Goal: Answer question/provide support: Share knowledge or assist other users

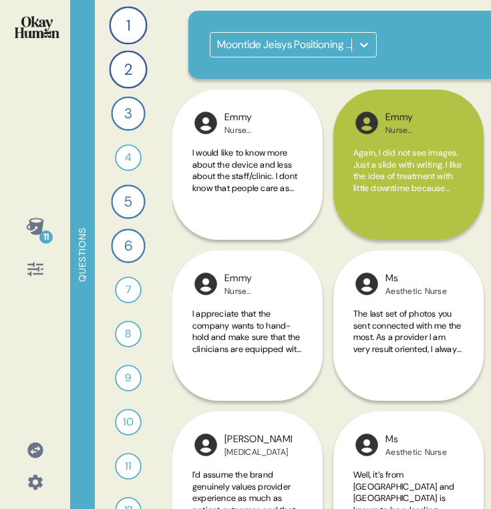
click at [30, 225] on icon at bounding box center [34, 226] width 17 height 17
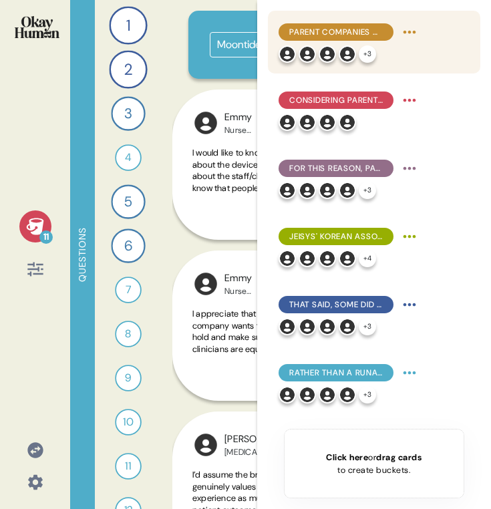
click at [398, 53] on div "+ 3" at bounding box center [350, 53] width 142 height 17
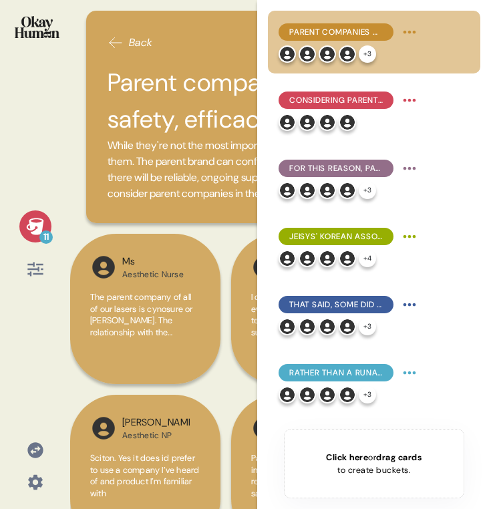
click at [42, 222] on icon at bounding box center [34, 226] width 17 height 17
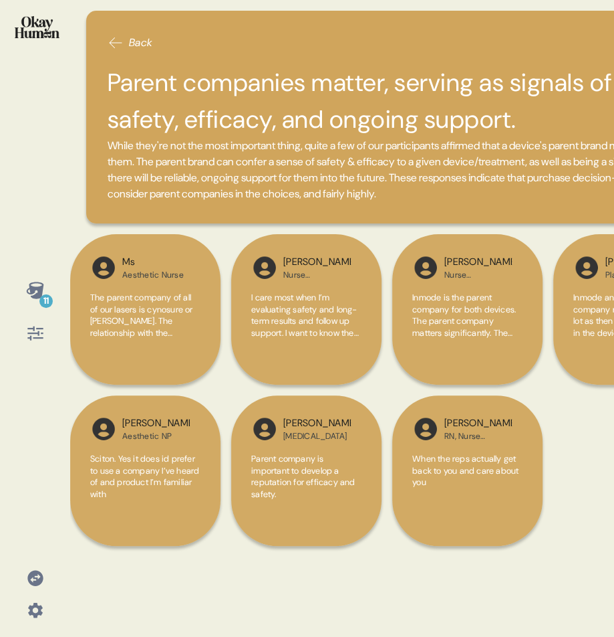
click at [41, 286] on icon at bounding box center [34, 289] width 17 height 17
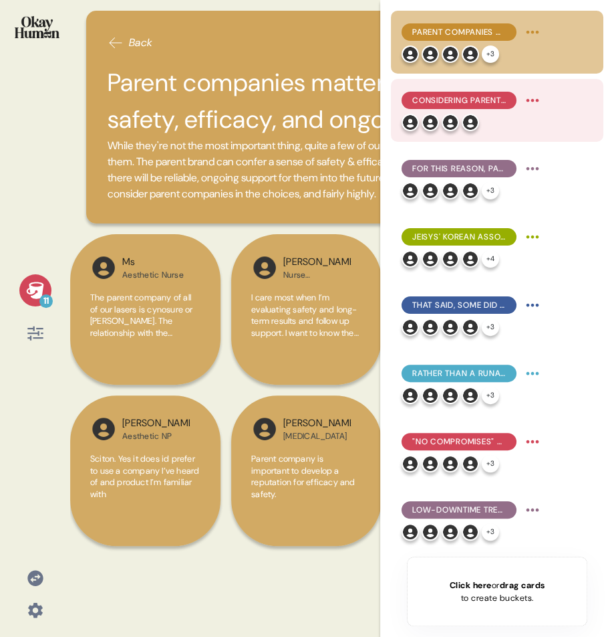
click at [478, 93] on div "Considering parent companies also plays an important role in avoiding bad apple…" at bounding box center [459, 100] width 115 height 17
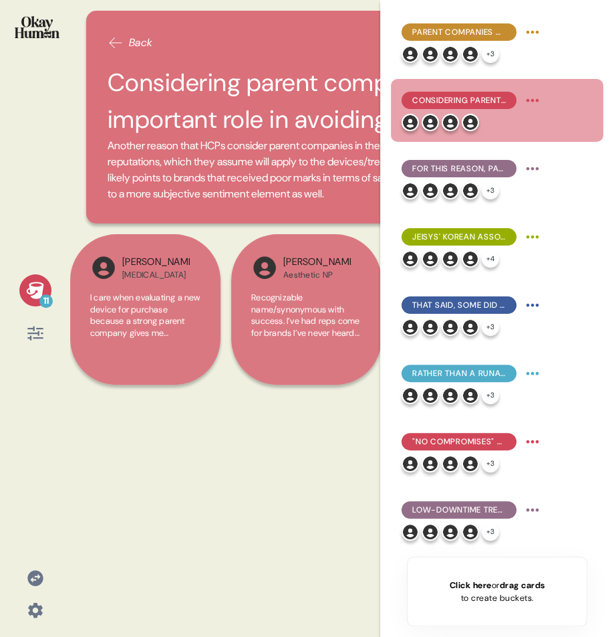
click at [35, 288] on icon at bounding box center [34, 289] width 17 height 17
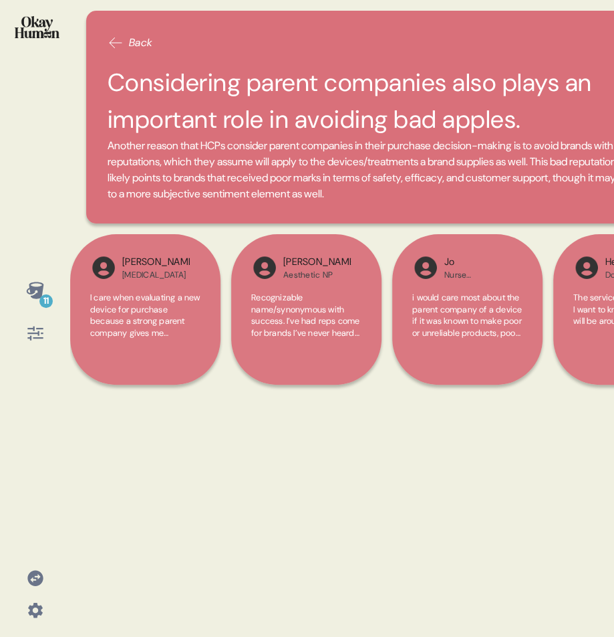
click at [29, 290] on icon at bounding box center [34, 289] width 17 height 17
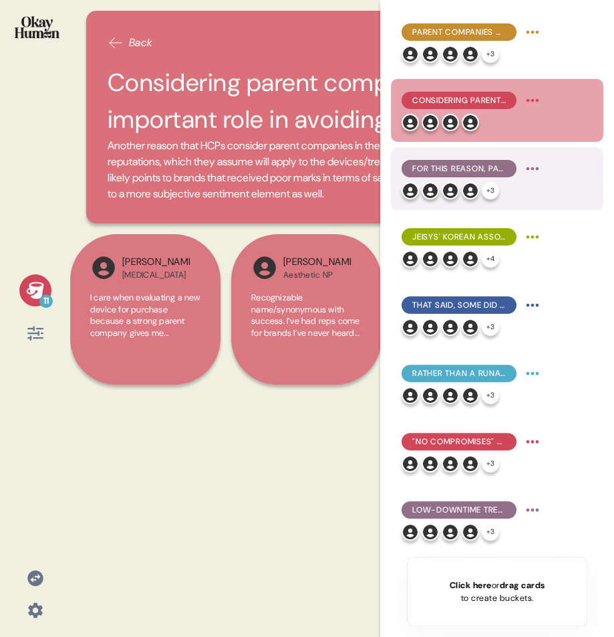
click at [459, 173] on span "For this reason, participants suggested the "Jeisys" name should be prominent o…" at bounding box center [460, 168] width 94 height 12
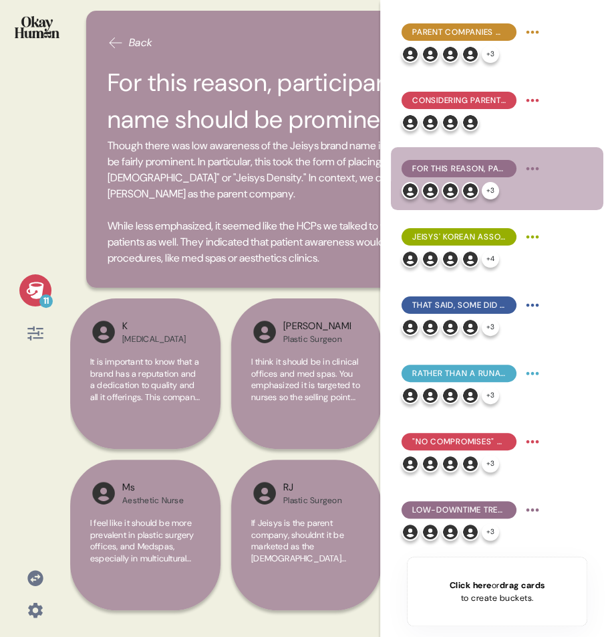
click at [31, 281] on icon at bounding box center [35, 290] width 19 height 19
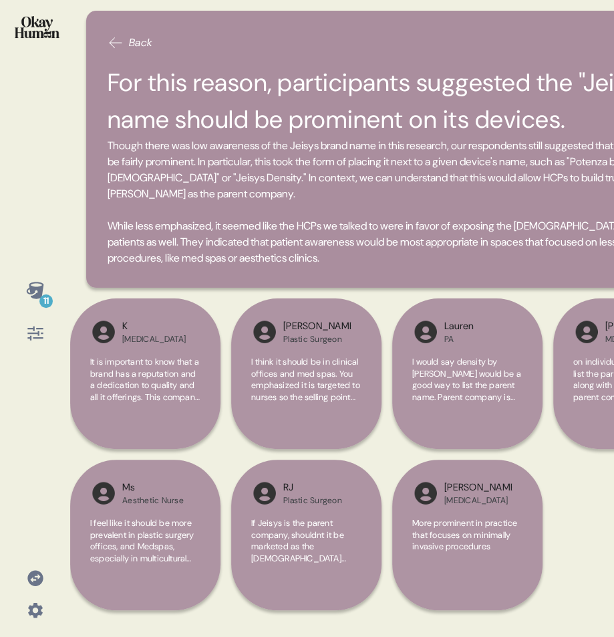
click at [33, 288] on icon at bounding box center [34, 289] width 17 height 17
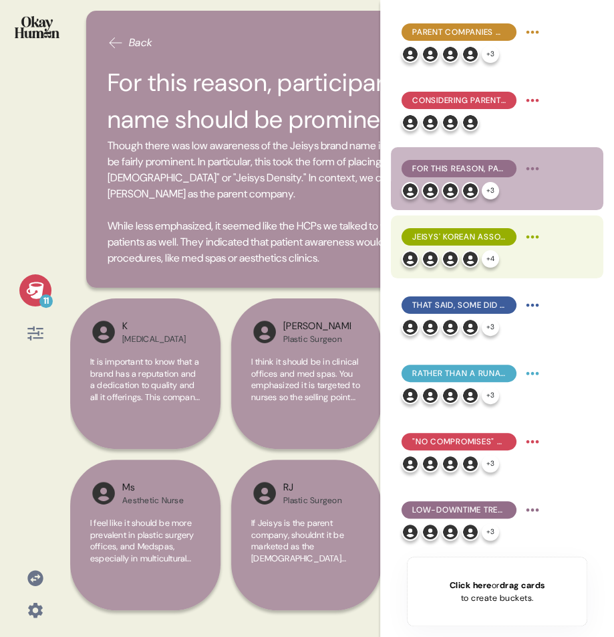
click at [447, 235] on span "Jeisys' Korean associations give it skincare & beauty credibility." at bounding box center [460, 237] width 94 height 12
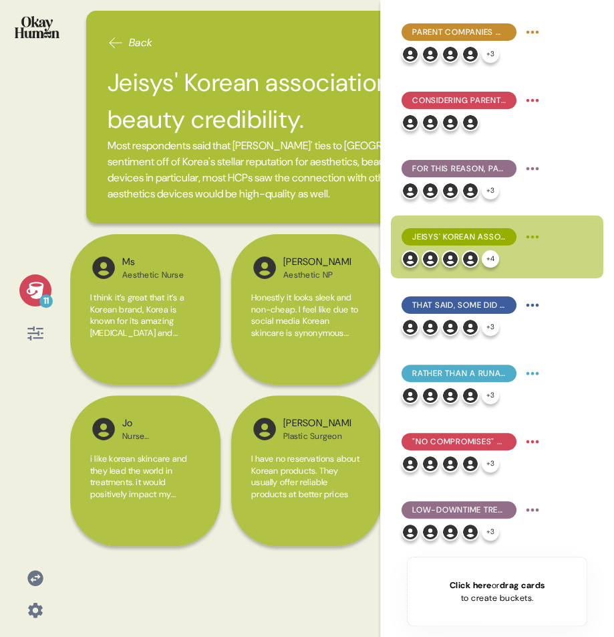
click at [38, 288] on icon at bounding box center [34, 289] width 17 height 17
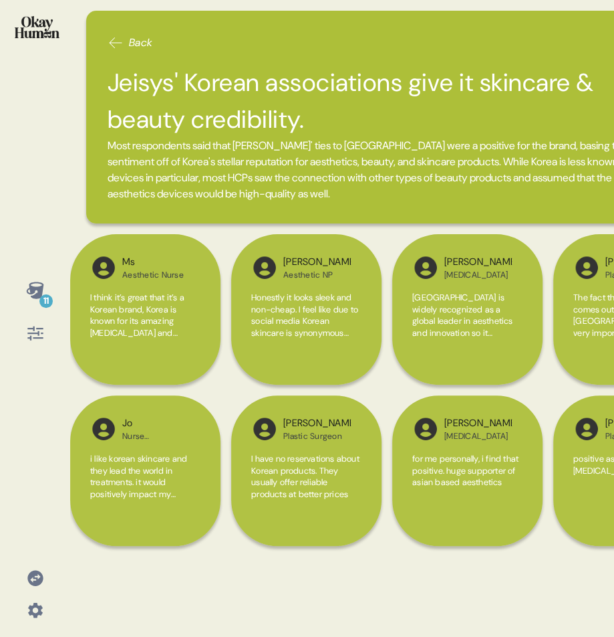
click at [360, 192] on span "Most respondents said that [PERSON_NAME]' ties to [GEOGRAPHIC_DATA] were a posi…" at bounding box center [388, 170] width 560 height 64
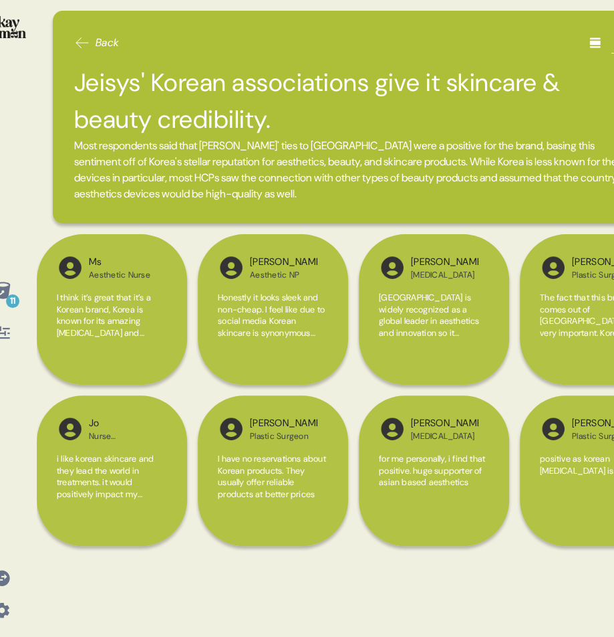
scroll to position [0, 27]
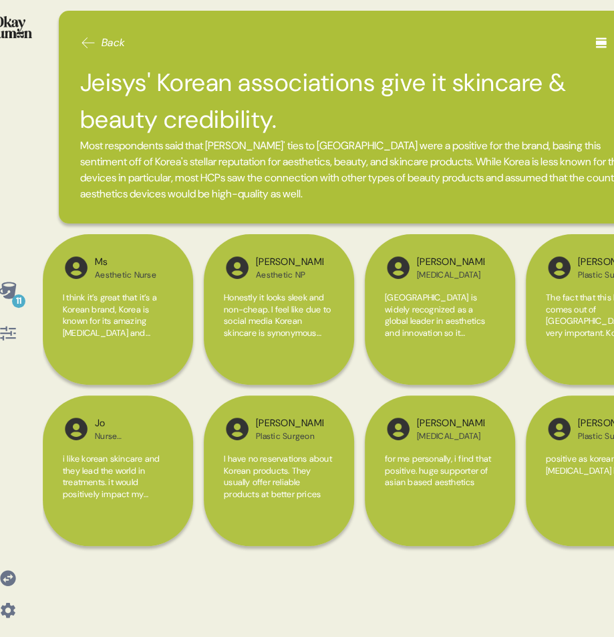
click at [11, 287] on icon at bounding box center [7, 289] width 17 height 17
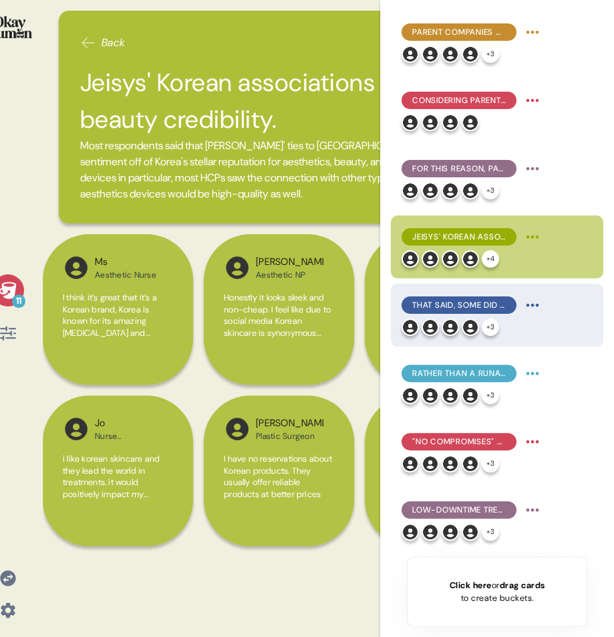
click at [491, 314] on div "That said, some did raise concerns with Korea, focused on tariffs, support, and…" at bounding box center [473, 304] width 142 height 21
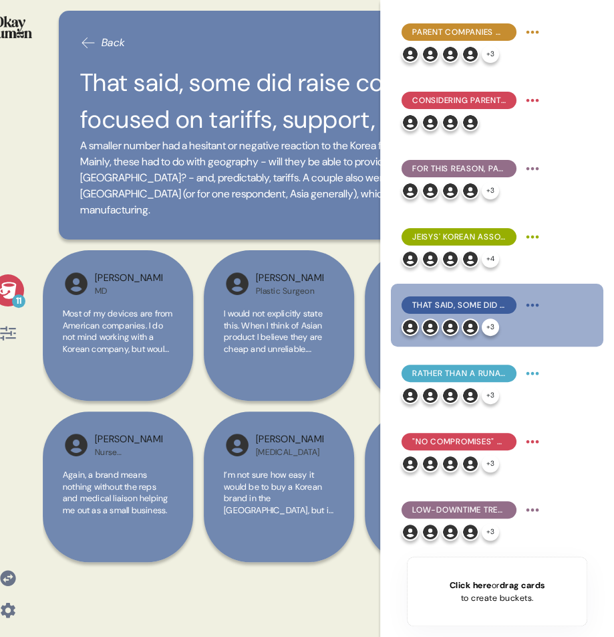
click at [13, 292] on icon at bounding box center [7, 289] width 17 height 17
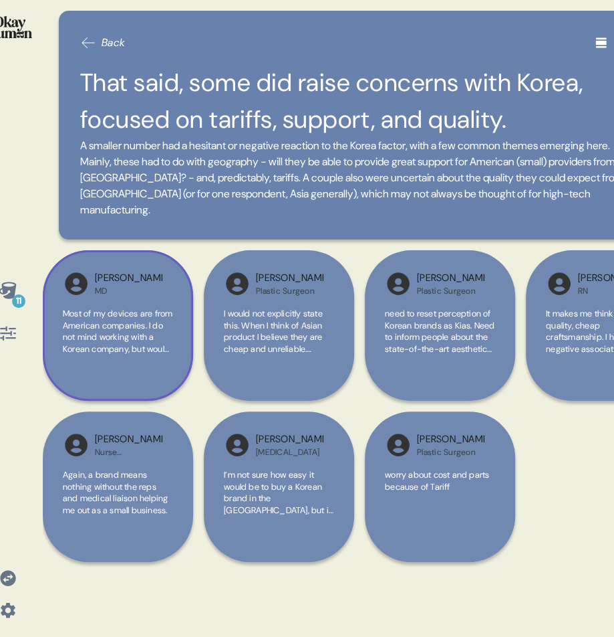
click at [141, 356] on div "Most of my devices are from American companies. I do not mind working with a Ko…" at bounding box center [118, 339] width 110 height 62
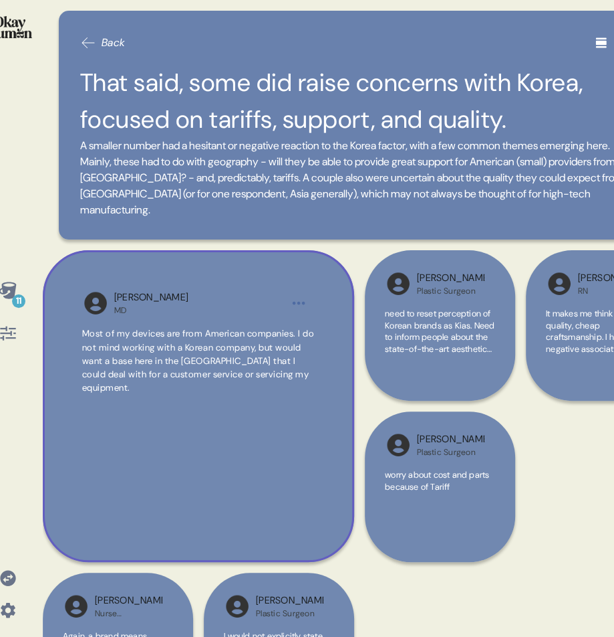
click at [184, 299] on div "[PERSON_NAME] MD" at bounding box center [198, 302] width 168 height 25
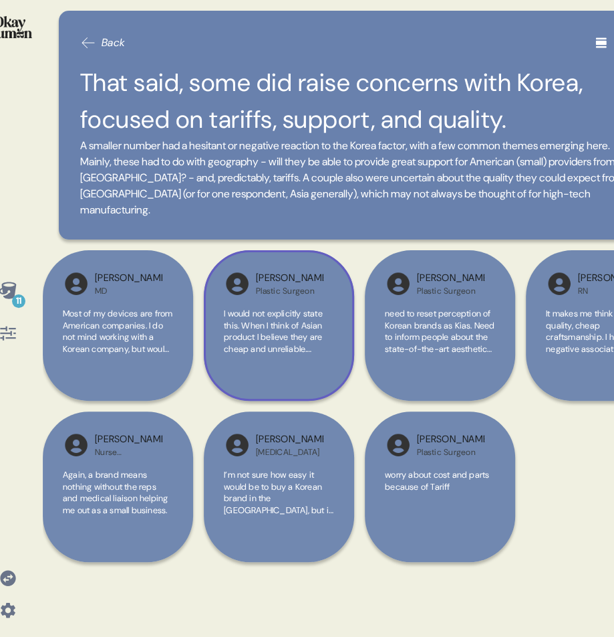
click at [300, 310] on span "I would not explicitly state this. When I think of Asian product I believe they…" at bounding box center [273, 349] width 99 height 82
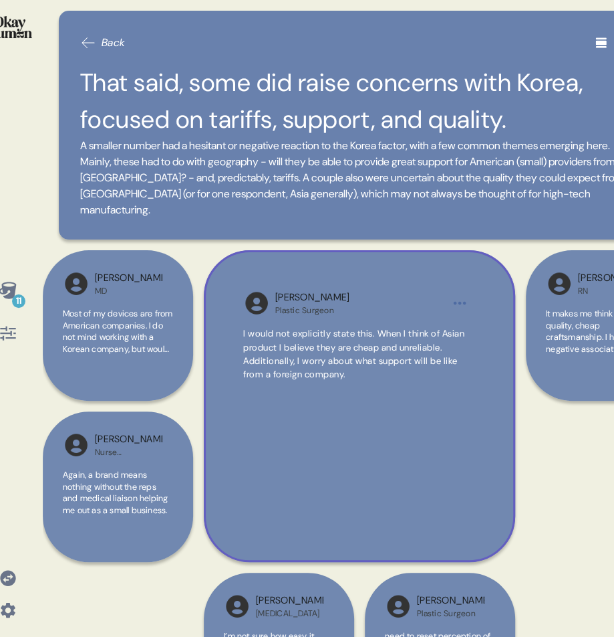
click at [304, 313] on div "Plastic Surgeon" at bounding box center [312, 310] width 74 height 11
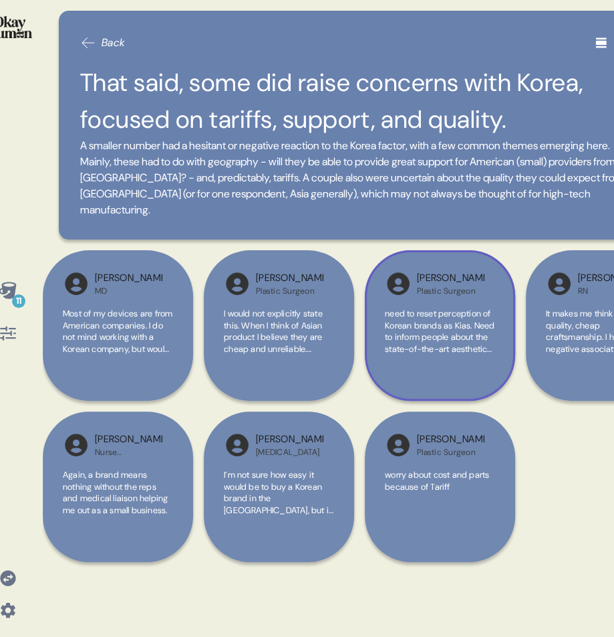
click at [412, 326] on span "need to reset perception of Korean brands as Kias. Need to inform people about …" at bounding box center [440, 337] width 110 height 58
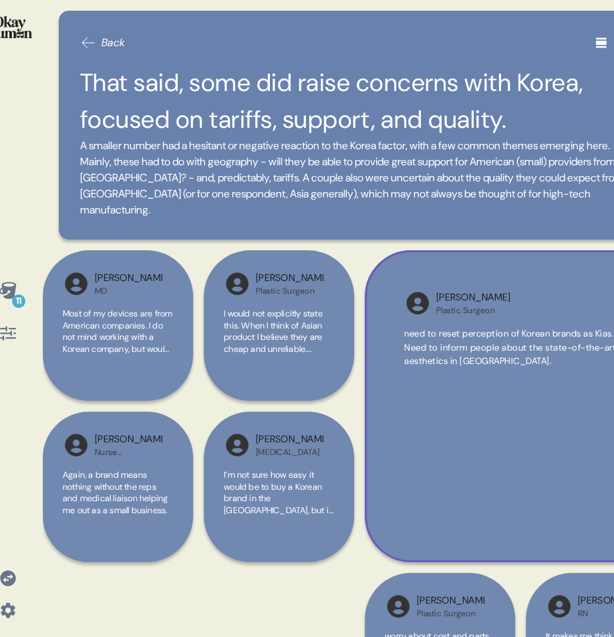
click at [412, 326] on div "[PERSON_NAME] Plastic Surgeon need to reset perception of Korean brands as Kias…" at bounding box center [521, 406] width 312 height 312
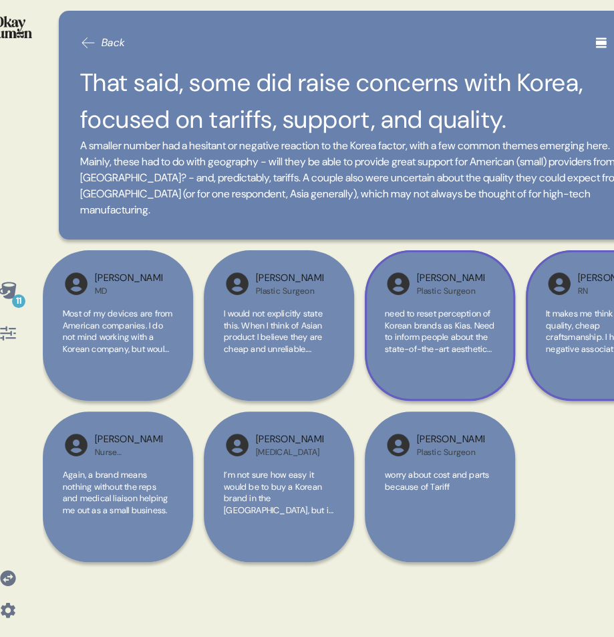
click at [491, 345] on span "It makes me think it is lower quality, cheap craftsmanship. I have a negative a…" at bounding box center [601, 337] width 110 height 58
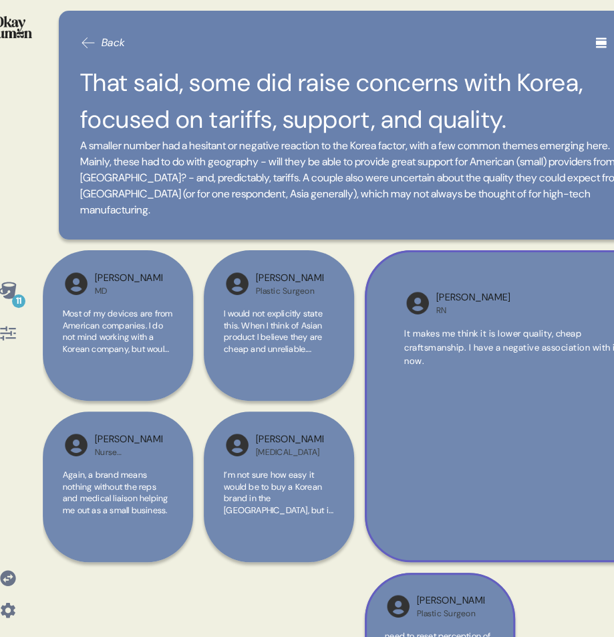
click at [491, 345] on span "It makes me think it is lower quality, cheap craftsmanship. I have a negative a…" at bounding box center [512, 347] width 215 height 39
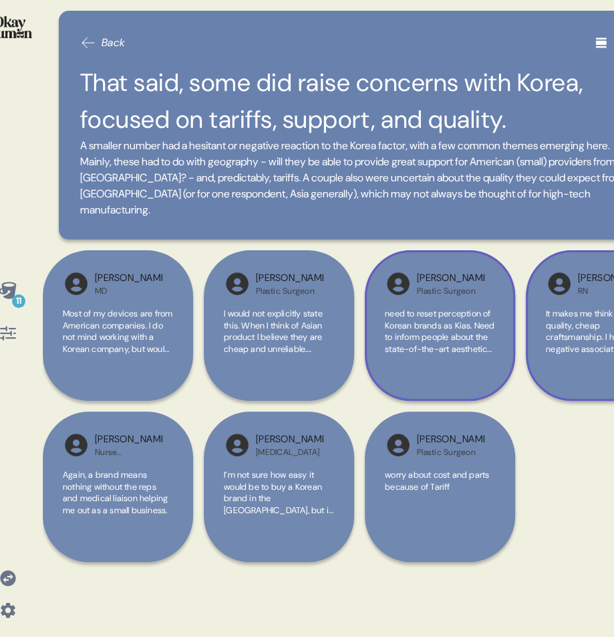
click at [421, 408] on div "[PERSON_NAME] MD Most of my devices are from American companies. I do not mind …" at bounding box center [360, 411] width 634 height 322
click at [398, 473] on span "worry about cost and parts because of Tariff" at bounding box center [437, 480] width 104 height 23
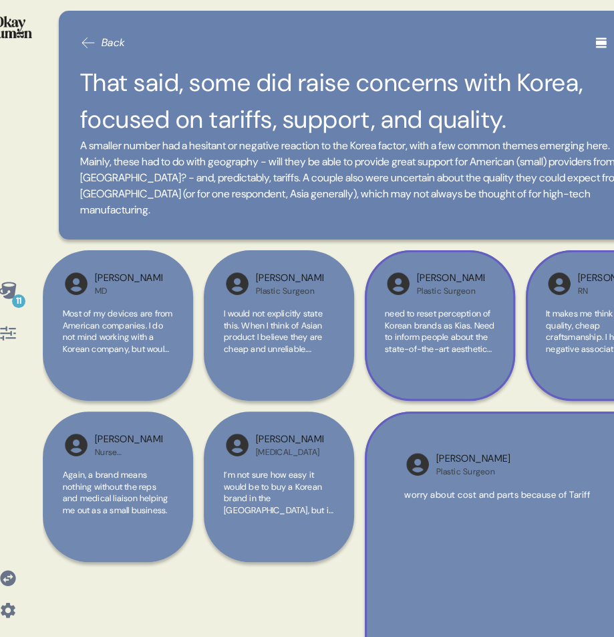
click at [398, 473] on div "[PERSON_NAME] Plastic Surgeon worry about cost and parts because of Tariff" at bounding box center [521, 567] width 312 height 312
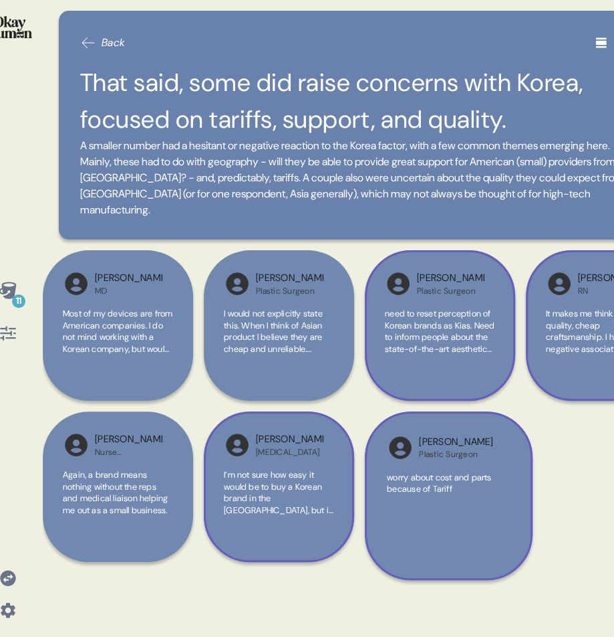
click at [281, 475] on span "I’m not sure how easy it would be to buy a Korean brand in the [GEOGRAPHIC_DATA…" at bounding box center [279, 498] width 110 height 58
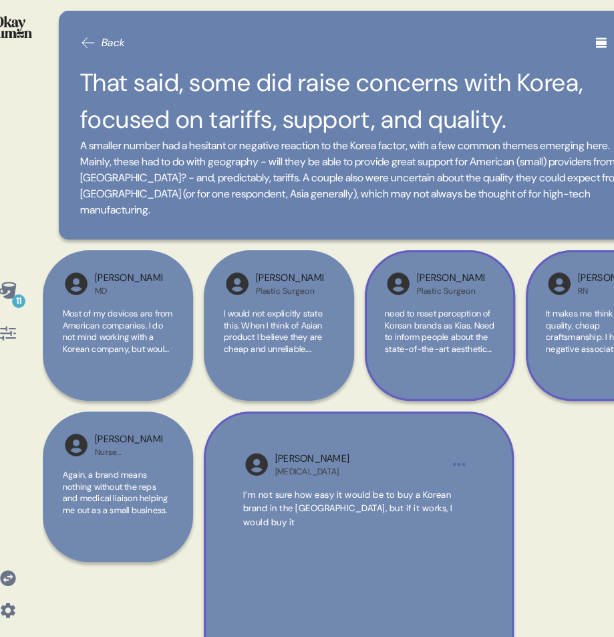
click at [281, 475] on div "[MEDICAL_DATA]" at bounding box center [312, 471] width 74 height 11
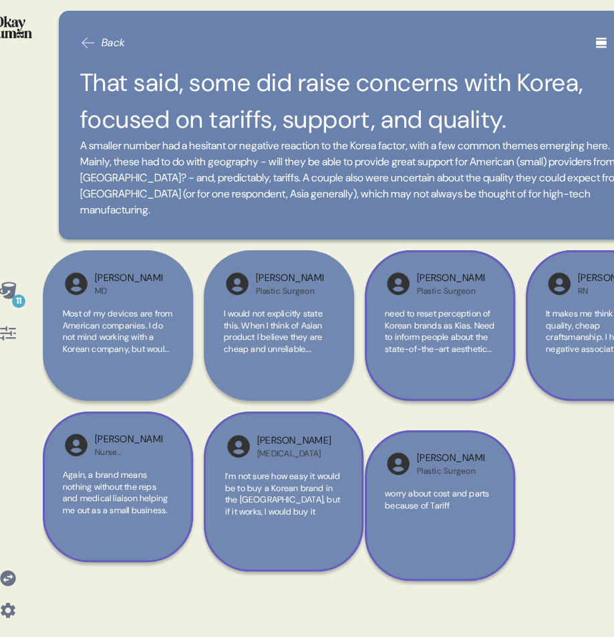
click at [136, 474] on span "Again, a brand means nothing without the reps and medical liaison helping me ou…" at bounding box center [115, 492] width 105 height 47
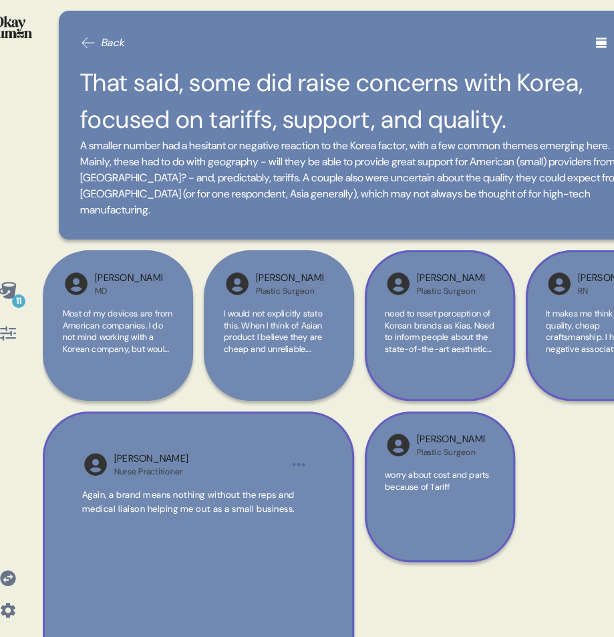
click at [136, 474] on div "Nurse Practitioner" at bounding box center [151, 471] width 74 height 11
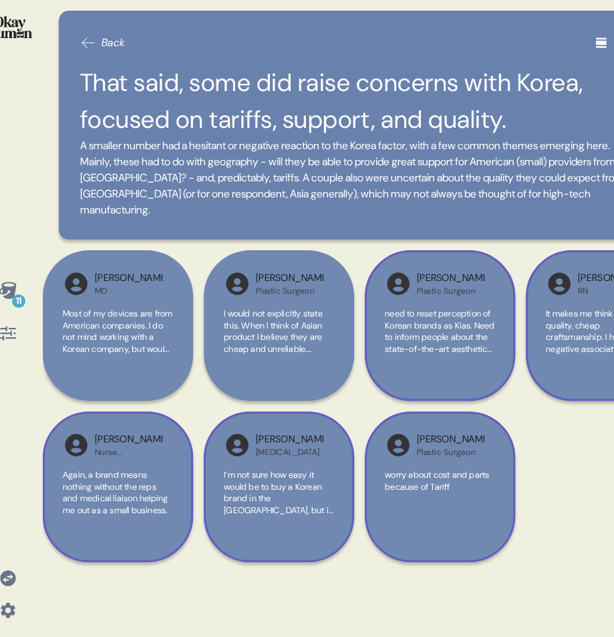
click at [421, 325] on span "need to reset perception of Korean brands as Kias. Need to inform people about …" at bounding box center [440, 337] width 110 height 58
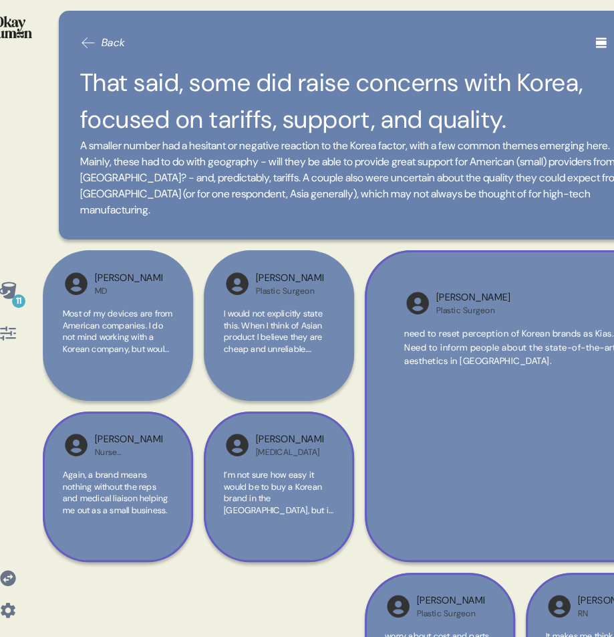
click at [421, 326] on div "[PERSON_NAME] Plastic Surgeon need to reset perception of Korean brands as Kias…" at bounding box center [521, 406] width 312 height 312
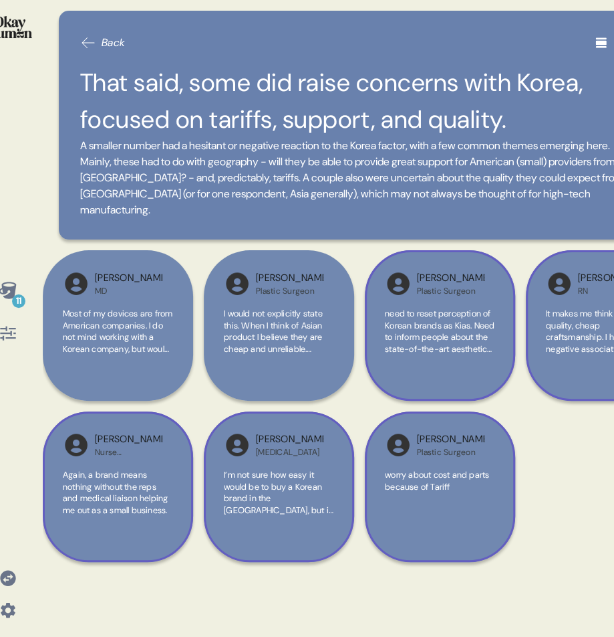
click at [9, 292] on icon at bounding box center [7, 289] width 17 height 17
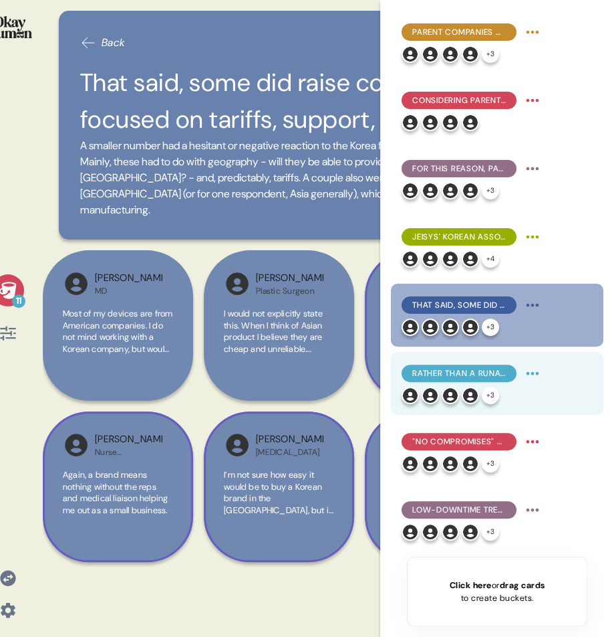
click at [475, 372] on span "Rather than a runaway favorite, participants praised three key elements across …" at bounding box center [460, 373] width 94 height 12
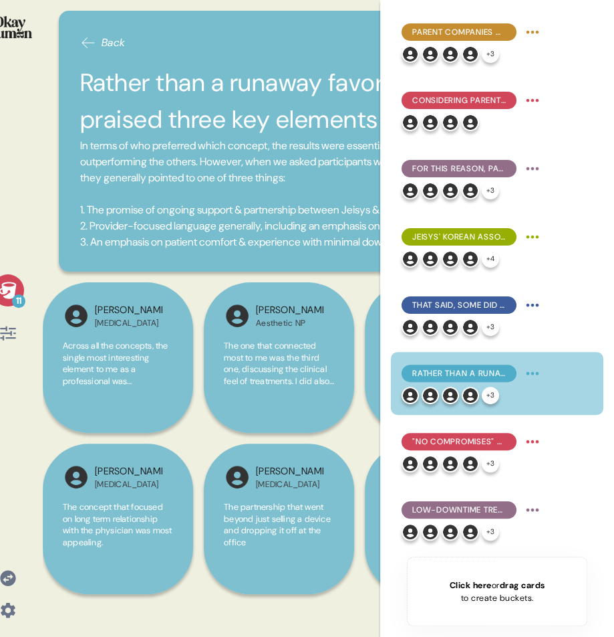
click at [20, 293] on div "11" at bounding box center [8, 290] width 32 height 32
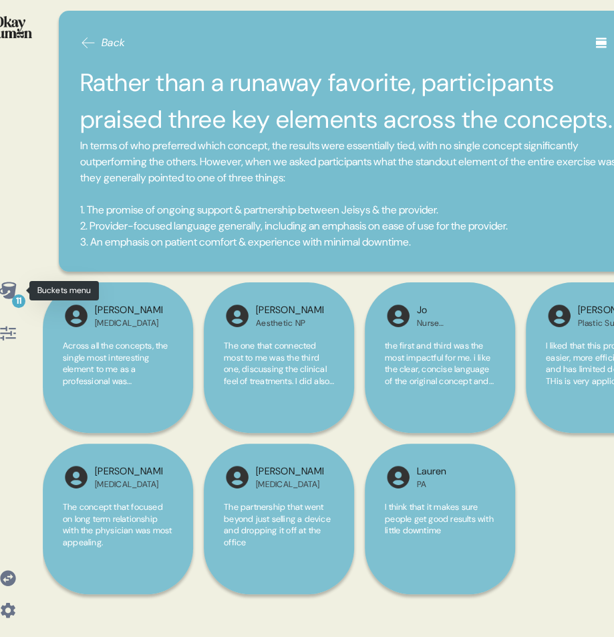
click at [12, 290] on icon at bounding box center [7, 289] width 17 height 17
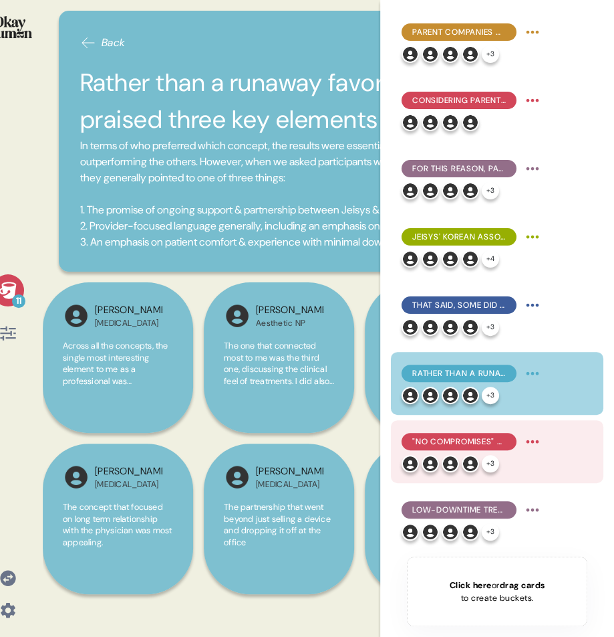
click at [467, 437] on span ""No Compromises" was praised for its emphasis on outcomes & reliable tech, as w…" at bounding box center [460, 441] width 94 height 12
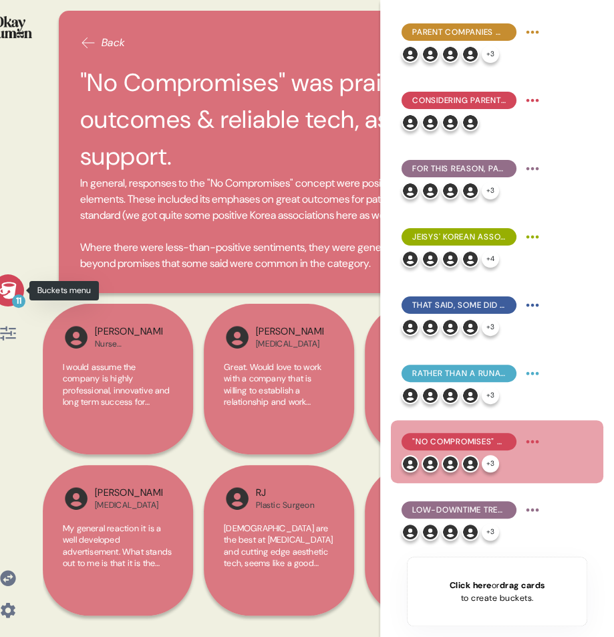
click at [11, 294] on icon at bounding box center [7, 289] width 17 height 17
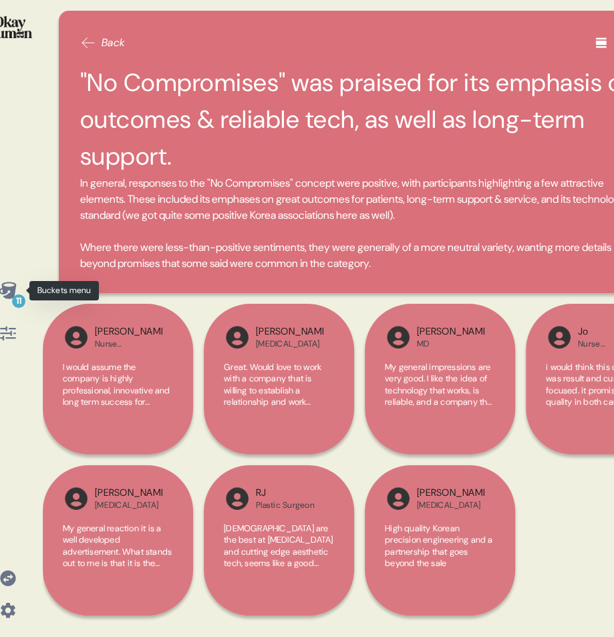
click at [14, 297] on div "11" at bounding box center [18, 300] width 13 height 13
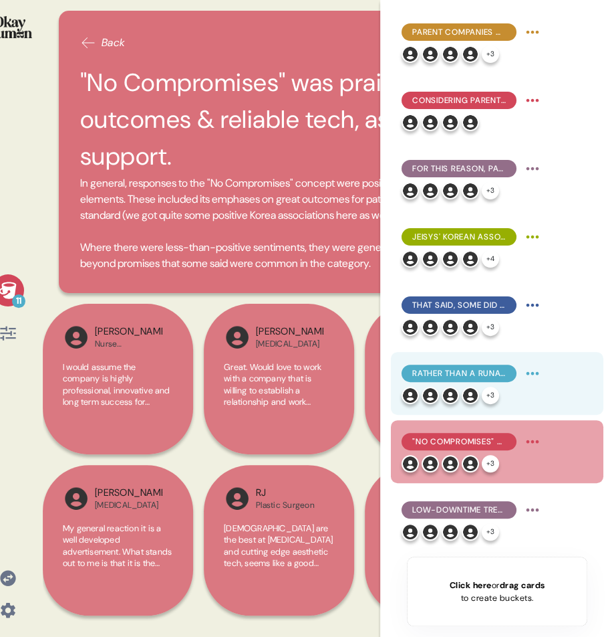
scroll to position [198, 0]
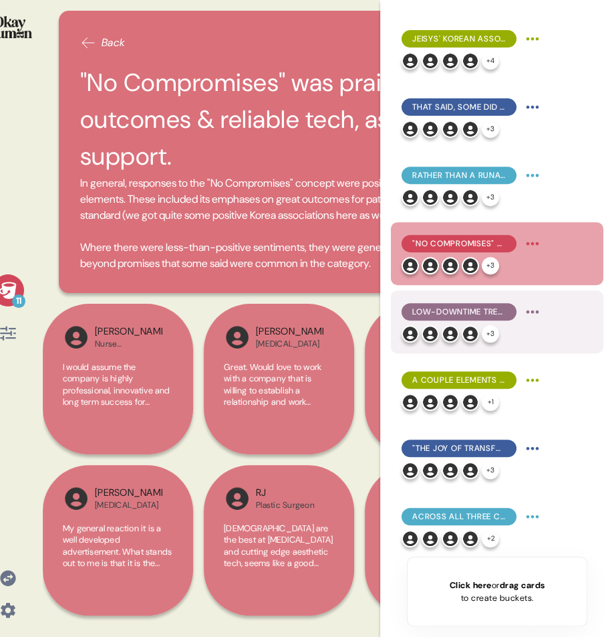
click at [491, 321] on div "Low-downtime treatments took center stage in "Aesthetics That Fit..."" at bounding box center [473, 311] width 142 height 21
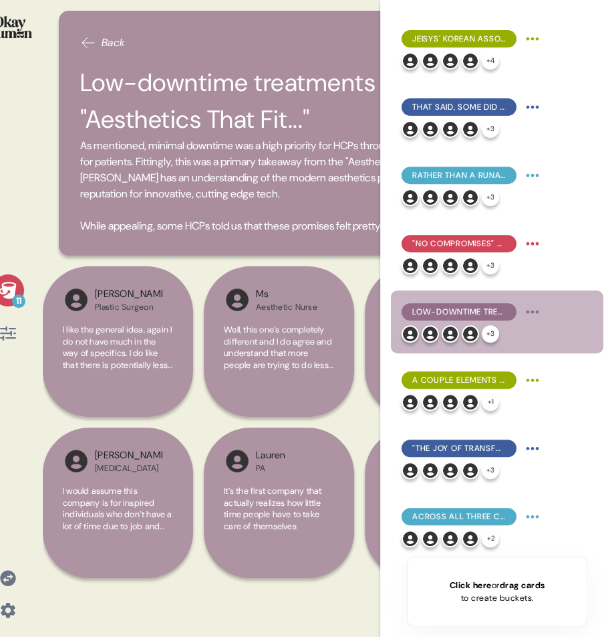
click at [16, 286] on icon at bounding box center [8, 290] width 19 height 19
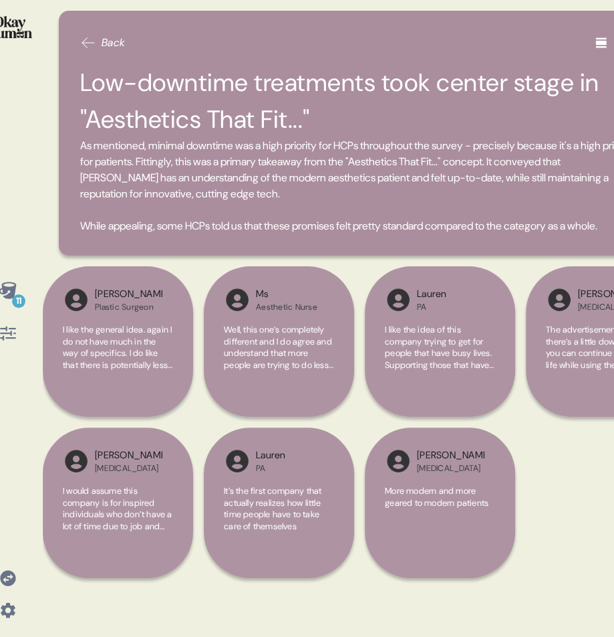
click at [9, 290] on icon at bounding box center [7, 289] width 17 height 17
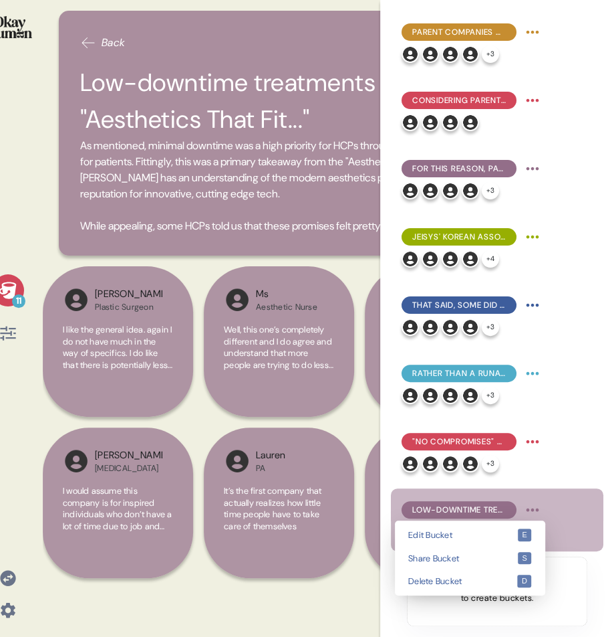
click at [491, 507] on html "11 Back Low-downtime treatments took center stage in "Aesthetics That Fit..." A…" at bounding box center [307, 318] width 614 height 637
click at [491, 509] on kbd "e" at bounding box center [525, 534] width 14 height 13
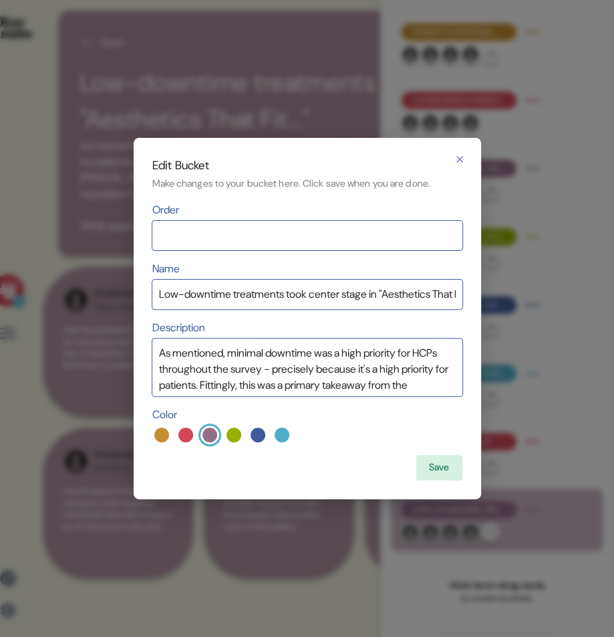
scroll to position [116, 0]
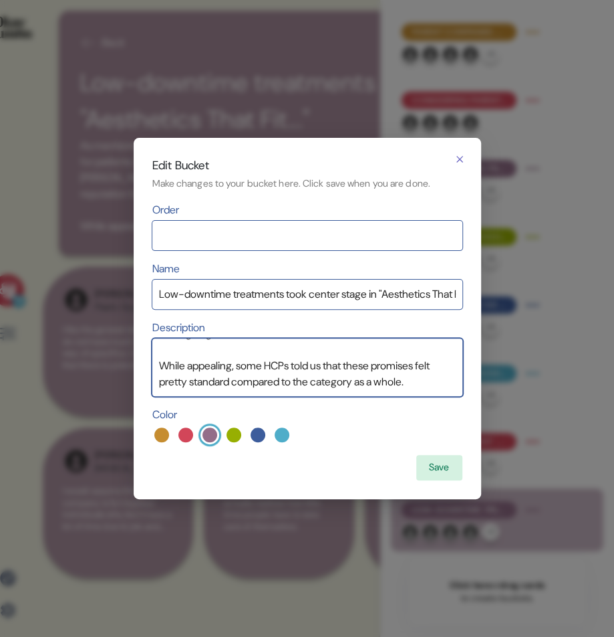
click at [445, 379] on textarea "As mentioned, minimal downtime was a high priority for HCPs throughout the surv…" at bounding box center [307, 366] width 310 height 57
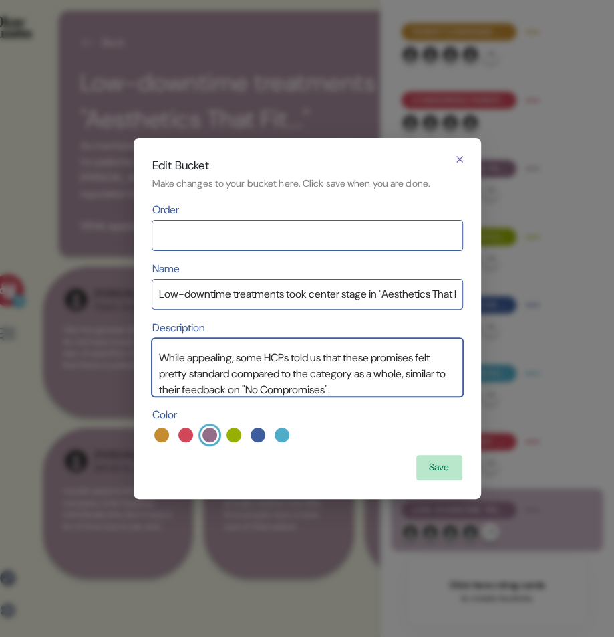
type textarea "As mentioned, minimal downtime was a high priority for HCPs throughout the surv…"
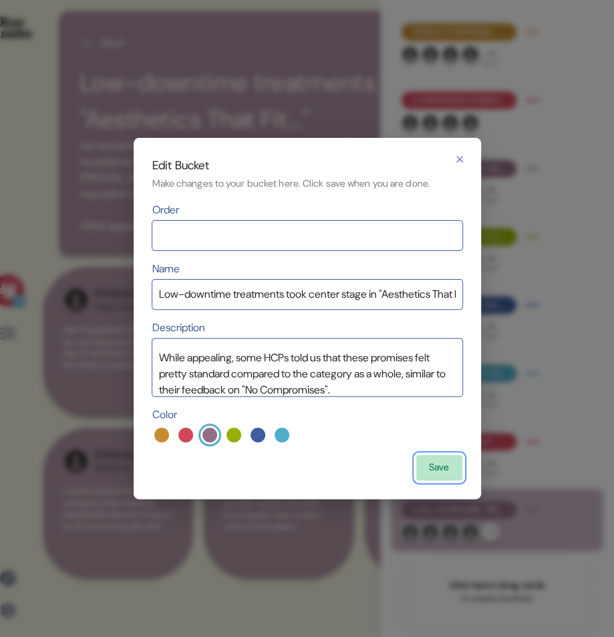
click at [446, 456] on button "Save" at bounding box center [439, 467] width 45 height 25
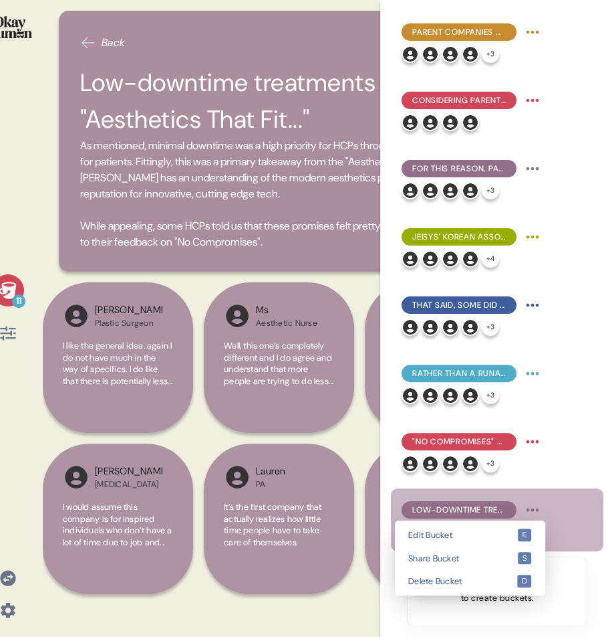
click at [491, 509] on html "11 Back Low-downtime treatments took center stage in "Aesthetics That Fit..." A…" at bounding box center [307, 318] width 614 height 637
click at [491, 509] on div "Edit Bucket e" at bounding box center [470, 534] width 145 height 23
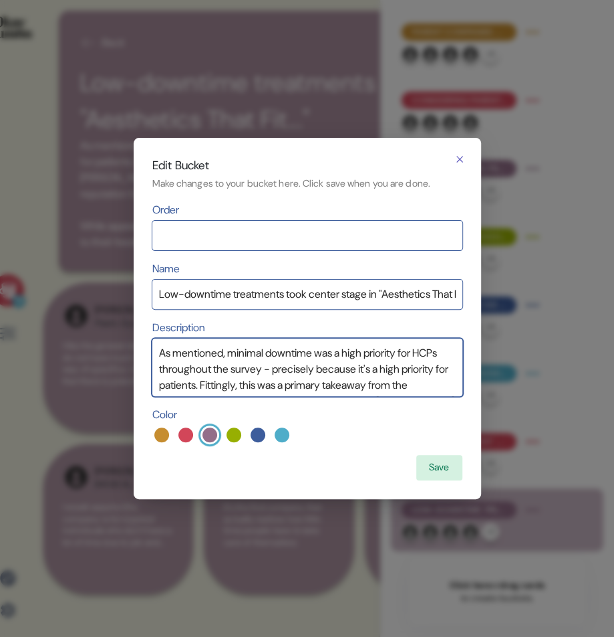
drag, startPoint x: 236, startPoint y: 356, endPoint x: 97, endPoint y: 356, distance: 139.1
click at [97, 356] on html "11 Back Low-downtime treatments took center stage in "Aesthetics That Fit..." A…" at bounding box center [307, 318] width 614 height 637
drag, startPoint x: 275, startPoint y: 356, endPoint x: 302, endPoint y: 354, distance: 27.4
click at [302, 354] on textarea "Minimal downtime was a high priority for HCPs throughout the survey - precisely…" at bounding box center [307, 366] width 310 height 57
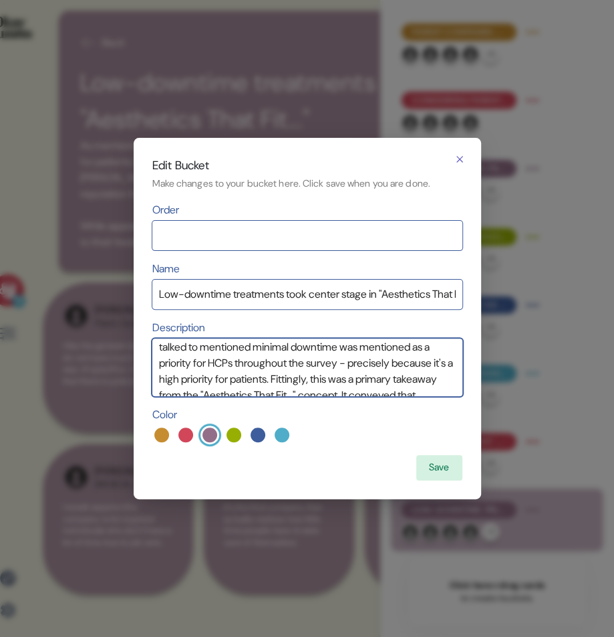
drag, startPoint x: 375, startPoint y: 352, endPoint x: 448, endPoint y: 353, distance: 72.9
click at [448, 353] on textarea "Even before we exposed them to the concepts, the HCPs we talked to mentioned mi…" at bounding box center [307, 366] width 310 height 57
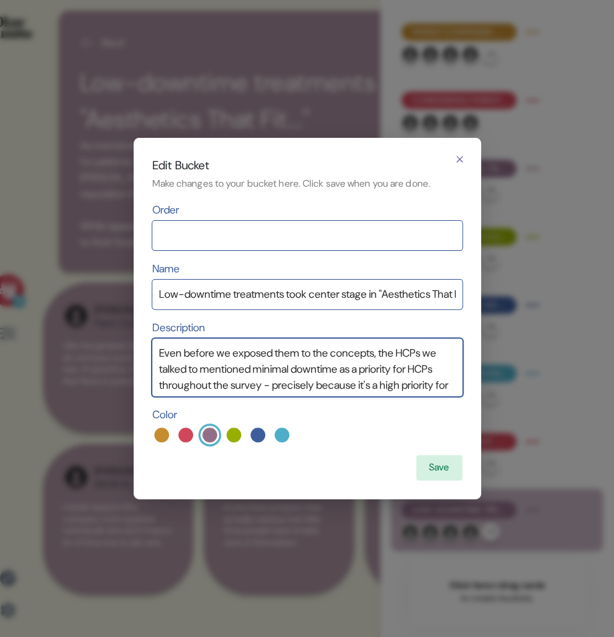
scroll to position [5, 0]
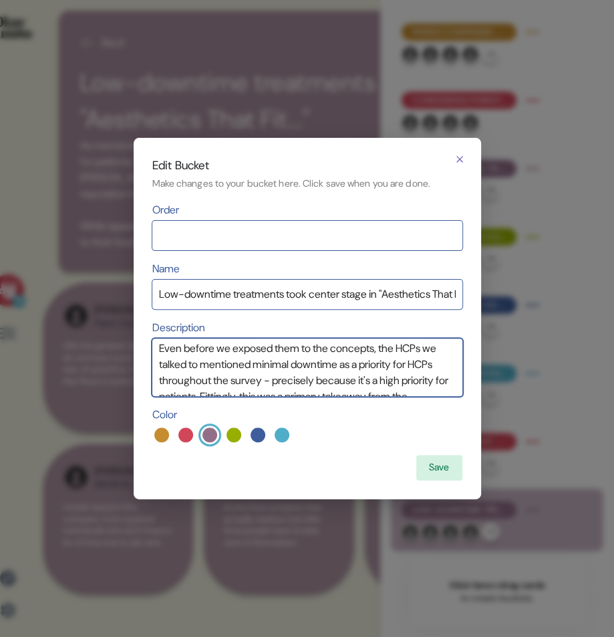
drag, startPoint x: 187, startPoint y: 379, endPoint x: 302, endPoint y: 380, distance: 115.0
click at [302, 380] on textarea "Even before we exposed them to the concepts, the HCPs we talked to mentioned mi…" at bounding box center [307, 366] width 310 height 57
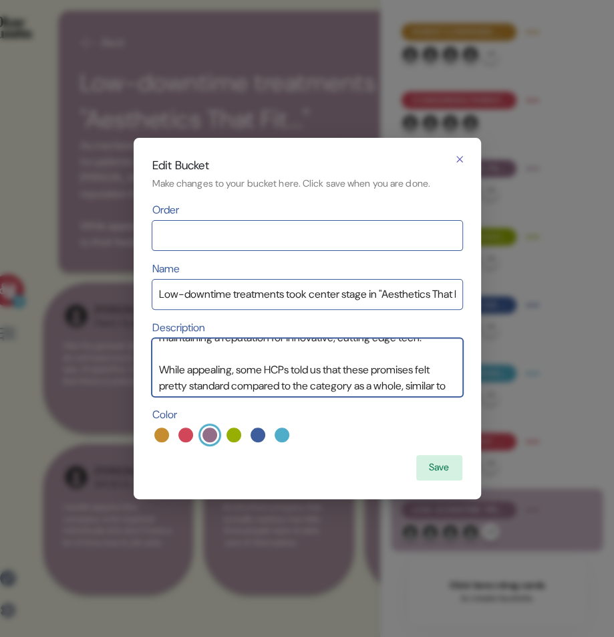
scroll to position [148, 0]
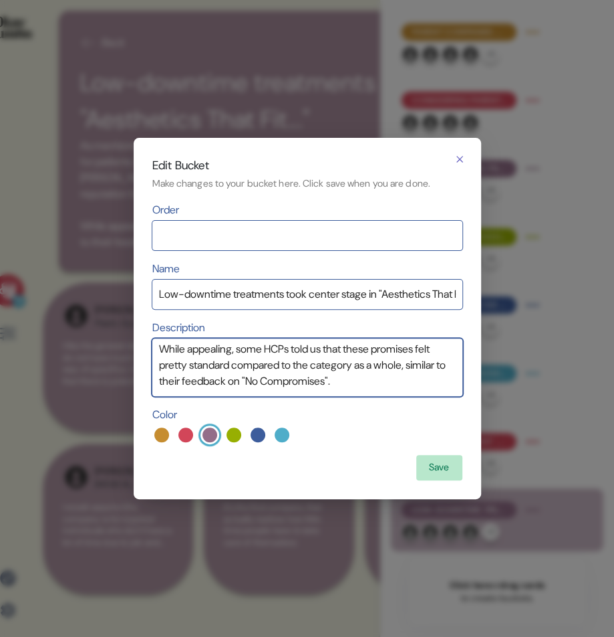
type textarea "Even before we exposed them to the concepts, the HCPs we talked to mentioned mi…"
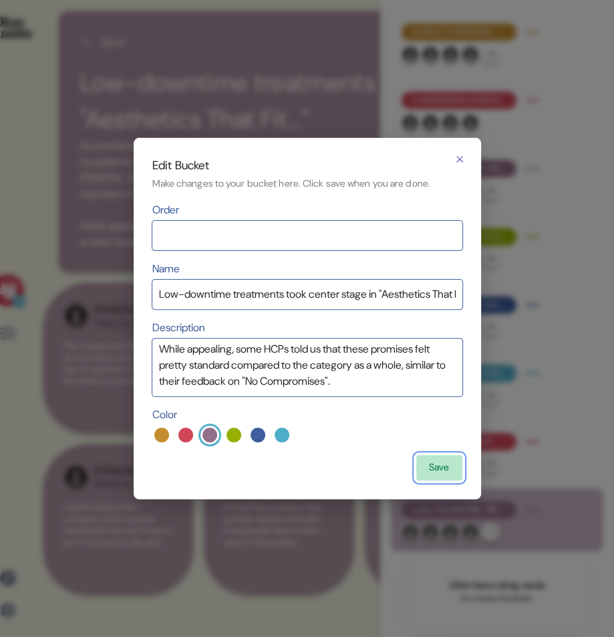
click at [426, 463] on button "Save" at bounding box center [439, 467] width 45 height 25
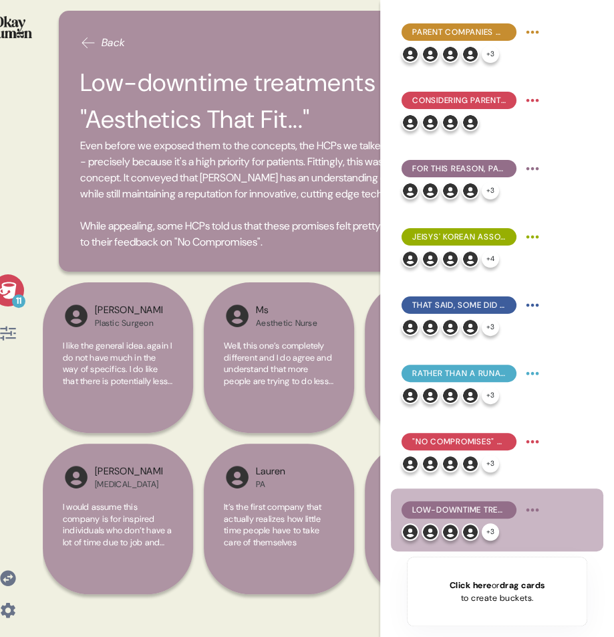
click at [6, 287] on icon at bounding box center [7, 289] width 17 height 17
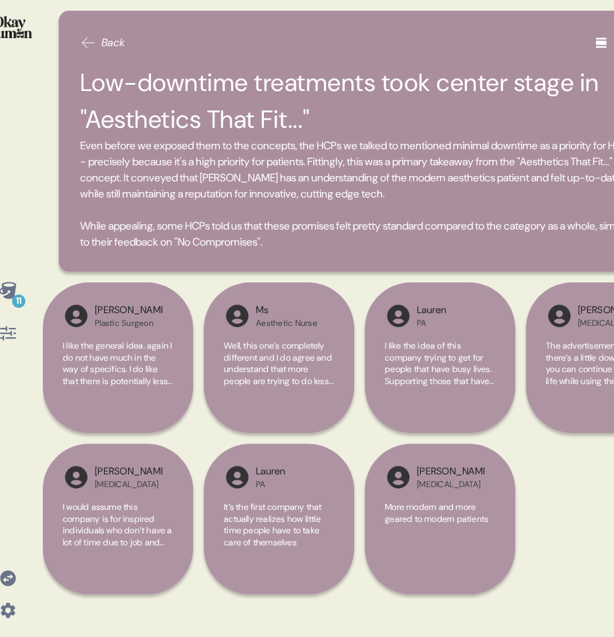
click at [10, 296] on icon at bounding box center [7, 289] width 17 height 17
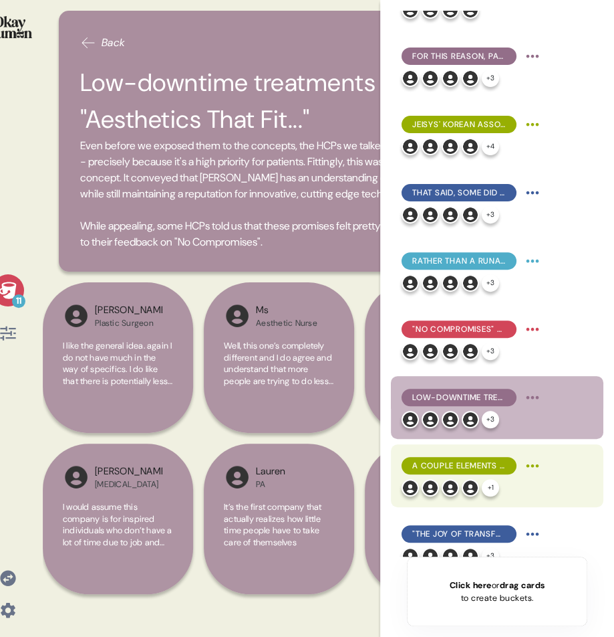
scroll to position [198, 0]
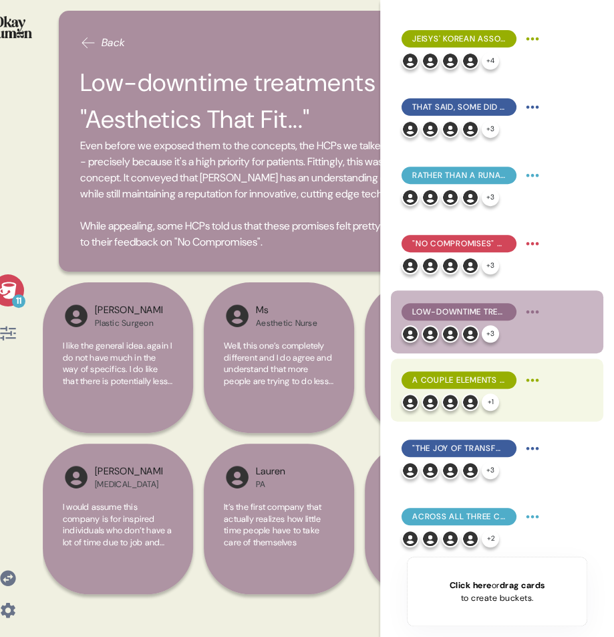
click at [487, 374] on span "A couple elements of "Aesthetics That Fit..." made it feel targeted to a certai…" at bounding box center [460, 380] width 94 height 12
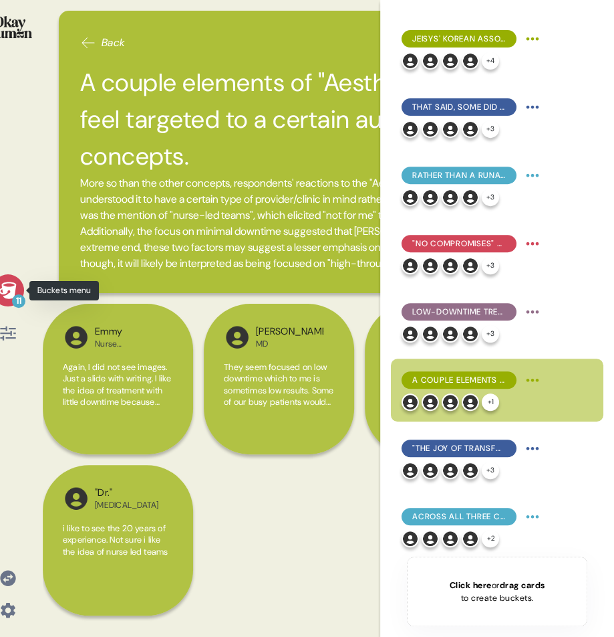
click at [14, 298] on div "11" at bounding box center [18, 300] width 13 height 13
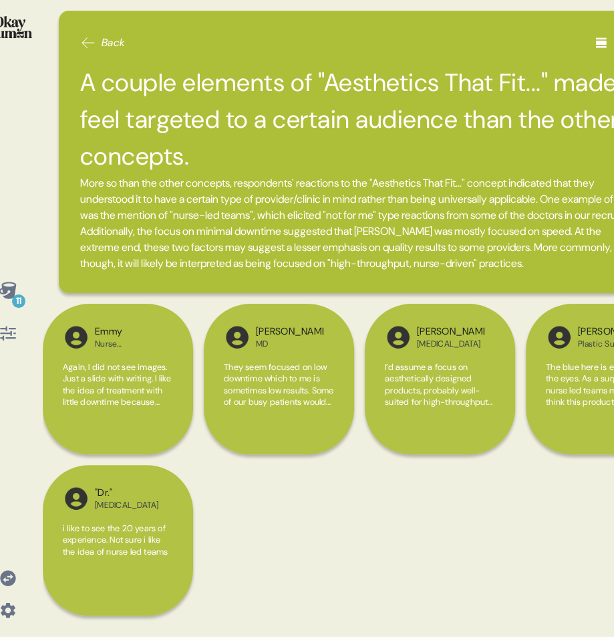
click at [13, 281] on icon at bounding box center [8, 290] width 19 height 19
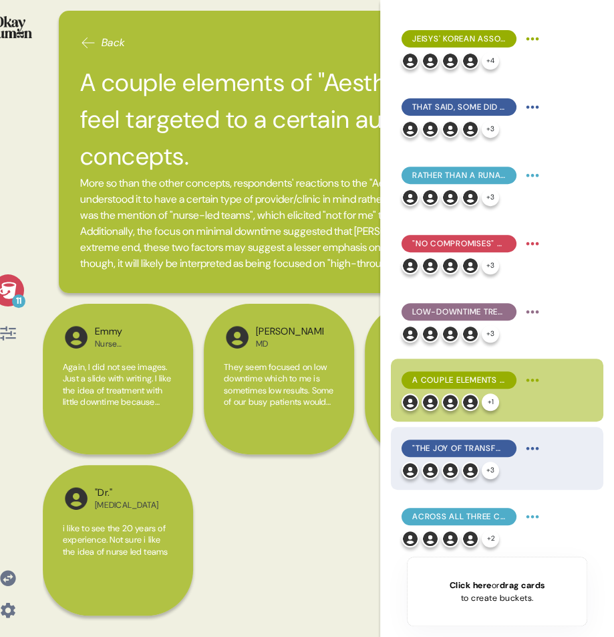
click at [471, 451] on span ""The Joy of Transformation" promised an easy, pleasant experience to patient & …" at bounding box center [460, 448] width 94 height 12
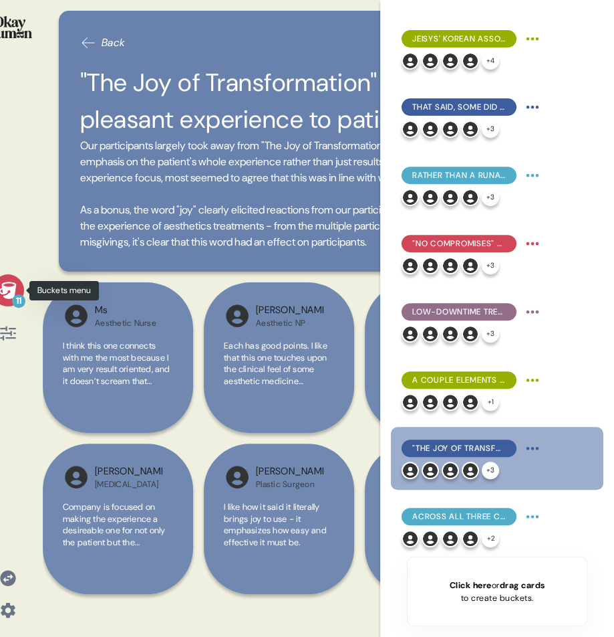
click at [19, 293] on div "11" at bounding box center [8, 290] width 32 height 32
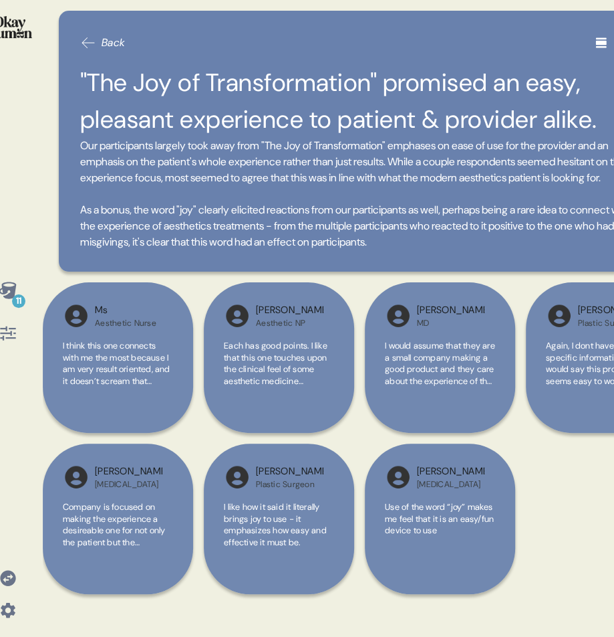
click at [11, 291] on icon at bounding box center [7, 289] width 17 height 17
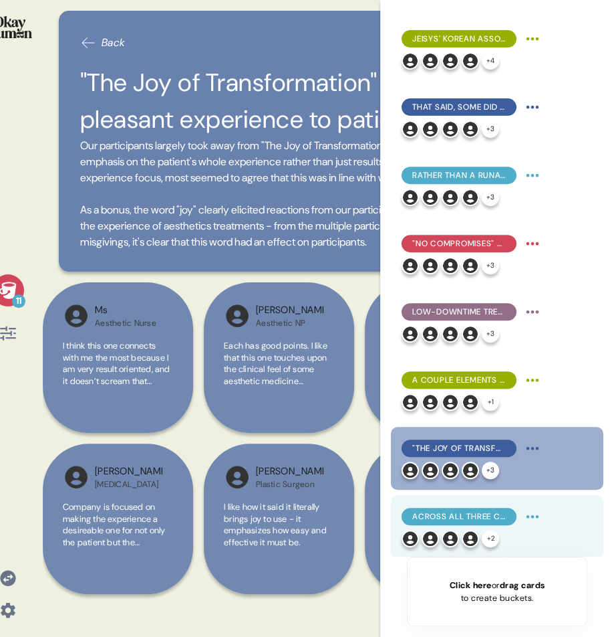
click at [476, 509] on span "Across all three concepts, the most common request was for more specificity, po…" at bounding box center [460, 516] width 94 height 12
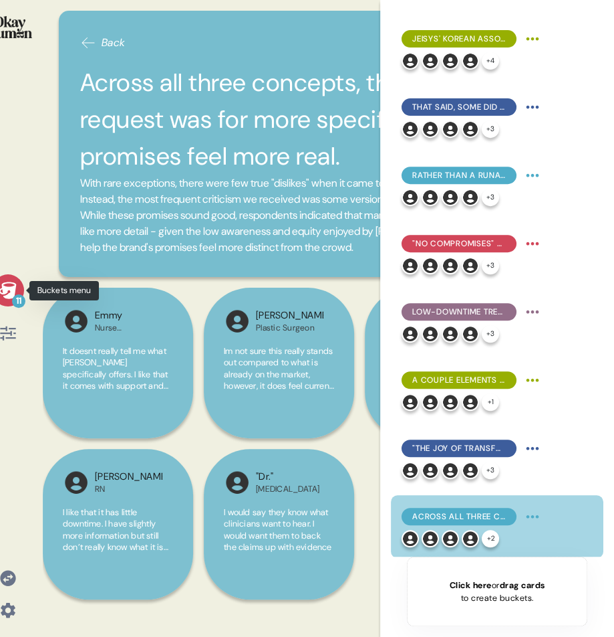
click at [15, 301] on div "11" at bounding box center [18, 300] width 13 height 13
